Goal: Entertainment & Leisure: Consume media (video, audio)

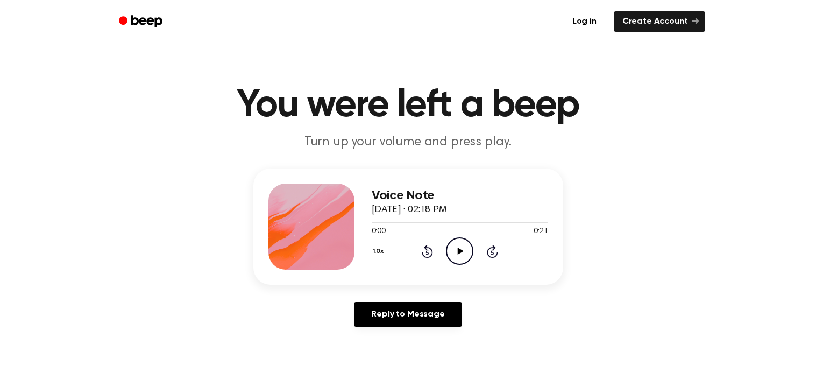
click at [454, 251] on icon "Play Audio" at bounding box center [459, 250] width 27 height 27
click at [451, 252] on icon "Play Audio" at bounding box center [459, 250] width 27 height 27
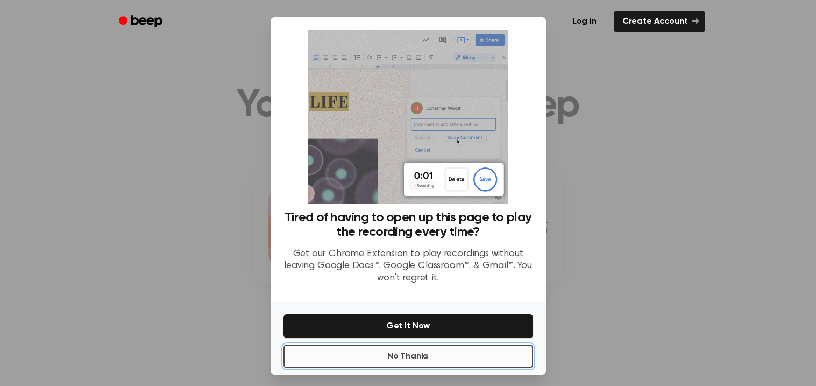
click at [411, 348] on button "No Thanks" at bounding box center [408, 356] width 250 height 24
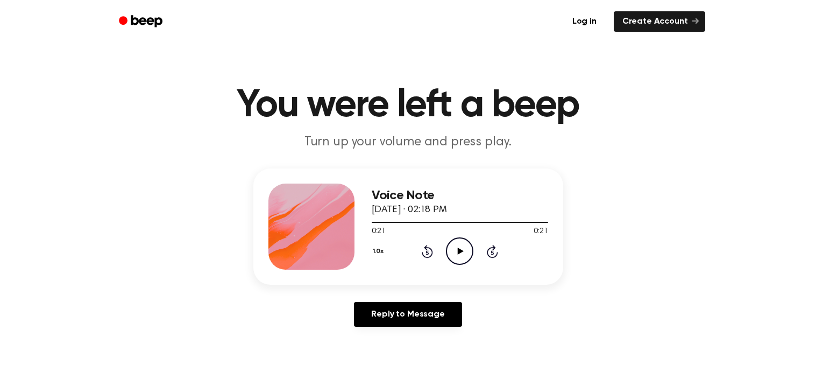
click at [464, 228] on div "0:21 0:21" at bounding box center [460, 231] width 176 height 11
click at [453, 244] on icon "Play Audio" at bounding box center [459, 250] width 27 height 27
click at [460, 255] on icon "Pause Audio" at bounding box center [459, 250] width 27 height 27
click at [460, 253] on icon "Play Audio" at bounding box center [459, 250] width 27 height 27
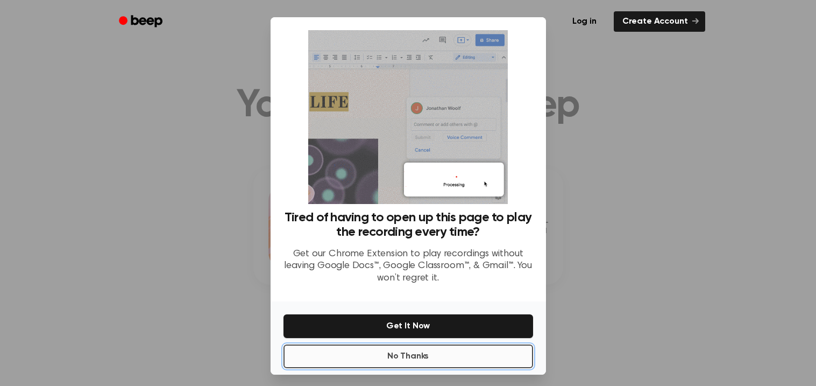
click at [467, 360] on button "No Thanks" at bounding box center [408, 356] width 250 height 24
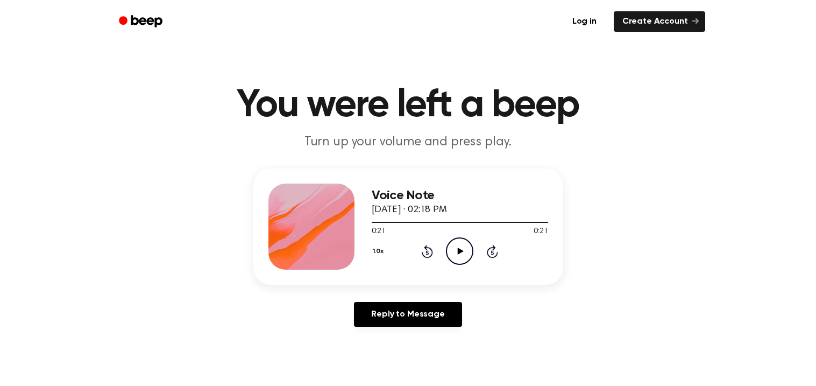
click at [451, 239] on icon "Play Audio" at bounding box center [459, 250] width 27 height 27
click at [205, 114] on h1 "You were left a beep" at bounding box center [408, 105] width 551 height 39
click at [229, 117] on h1 "You were left a beep" at bounding box center [408, 105] width 551 height 39
click at [467, 251] on icon "Play Audio" at bounding box center [459, 250] width 27 height 27
click at [470, 260] on icon "Play Audio" at bounding box center [459, 250] width 27 height 27
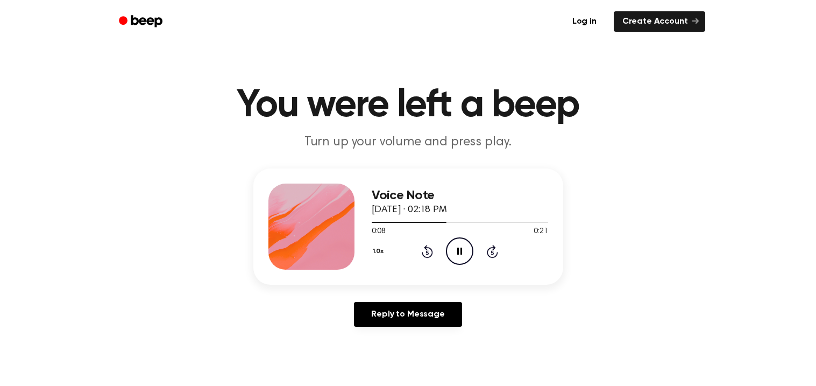
click at [453, 247] on icon "Pause Audio" at bounding box center [459, 250] width 27 height 27
click at [453, 247] on icon "Play Audio" at bounding box center [459, 250] width 27 height 27
click at [456, 260] on icon "Play Audio" at bounding box center [459, 250] width 27 height 27
click at [458, 255] on icon "Play Audio" at bounding box center [459, 250] width 27 height 27
click at [460, 249] on icon at bounding box center [459, 250] width 5 height 7
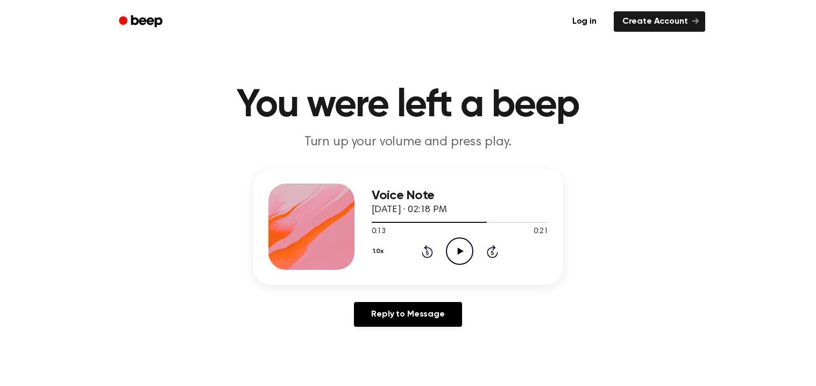
click at [458, 250] on icon at bounding box center [461, 250] width 6 height 7
click at [405, 201] on h3 "Voice Note" at bounding box center [460, 195] width 176 height 15
click at [462, 247] on icon "Play Audio" at bounding box center [459, 250] width 27 height 27
click at [461, 248] on icon at bounding box center [459, 250] width 5 height 7
click at [454, 252] on icon "Play Audio" at bounding box center [459, 250] width 27 height 27
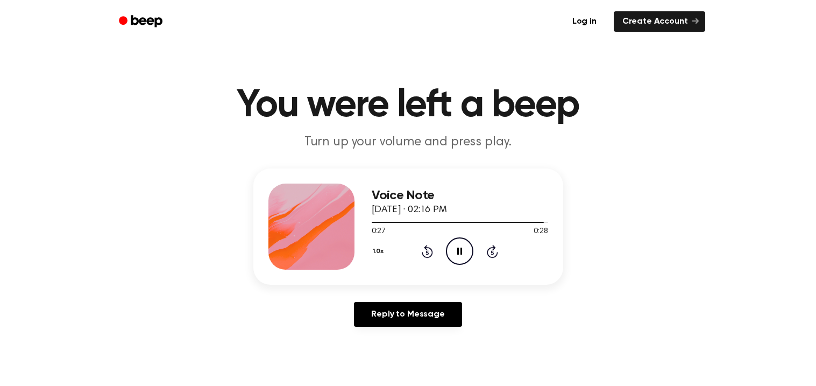
click at [455, 250] on icon "Pause Audio" at bounding box center [459, 250] width 27 height 27
click at [455, 250] on icon "Play Audio" at bounding box center [459, 250] width 27 height 27
click at [456, 251] on icon "Pause Audio" at bounding box center [459, 250] width 27 height 27
click at [466, 238] on icon "Play Audio" at bounding box center [459, 250] width 27 height 27
